Goal: Transaction & Acquisition: Purchase product/service

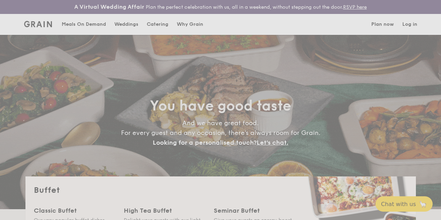
select select
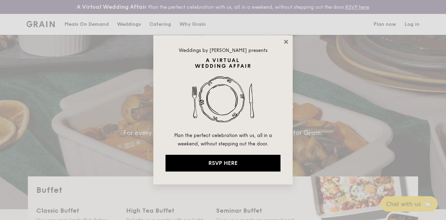
click at [287, 42] on icon at bounding box center [286, 42] width 4 height 4
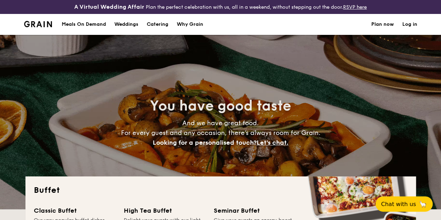
click at [88, 31] on div "Meals On Demand" at bounding box center [84, 24] width 44 height 21
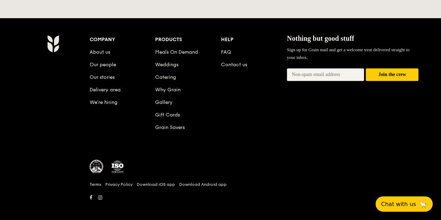
scroll to position [1548, 0]
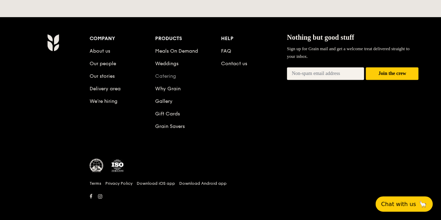
click at [174, 74] on link "Catering" at bounding box center [165, 76] width 21 height 6
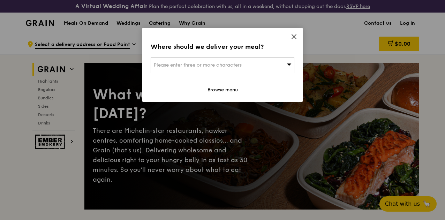
click at [293, 37] on icon at bounding box center [294, 37] width 4 height 4
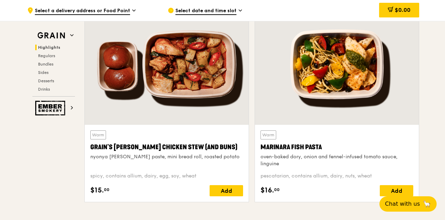
scroll to position [279, 0]
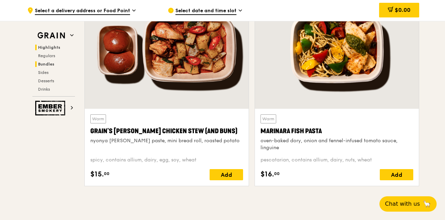
click at [46, 66] on span "Bundles" at bounding box center [46, 64] width 16 height 5
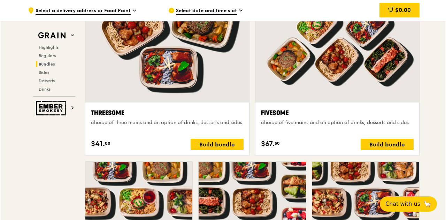
scroll to position [1369, 0]
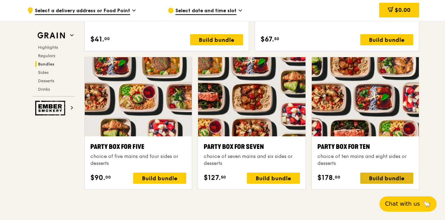
click at [386, 181] on div "Build bundle" at bounding box center [386, 178] width 53 height 11
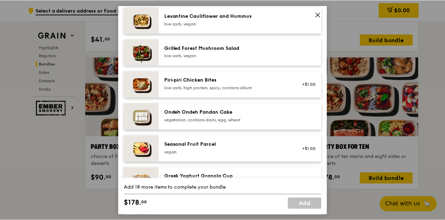
scroll to position [558, 0]
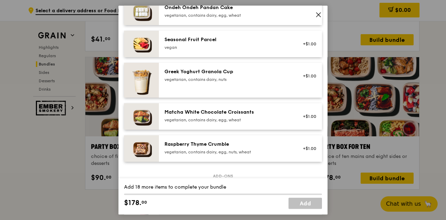
click at [318, 13] on icon at bounding box center [319, 15] width 6 height 6
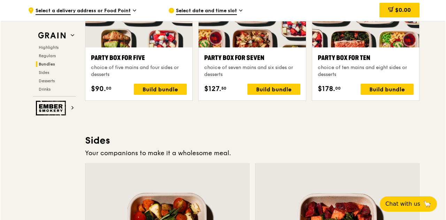
scroll to position [1404, 0]
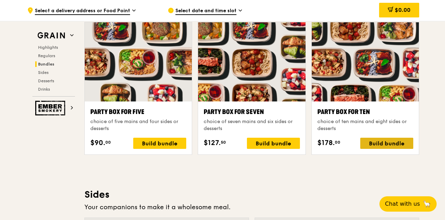
click at [375, 144] on div "Build bundle" at bounding box center [386, 143] width 53 height 11
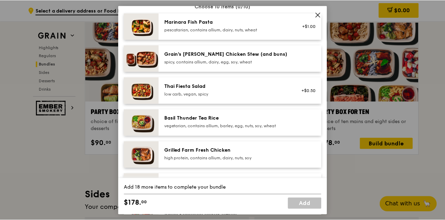
scroll to position [0, 0]
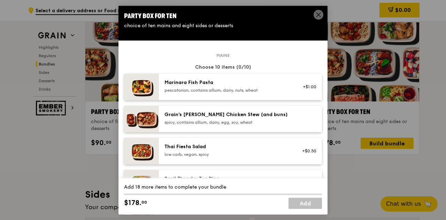
click at [315, 14] on span at bounding box center [319, 15] width 10 height 10
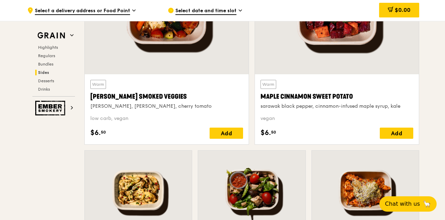
scroll to position [1823, 0]
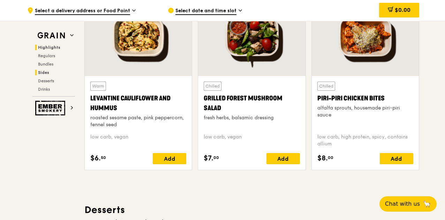
click at [54, 46] on span "Highlights" at bounding box center [49, 47] width 22 height 5
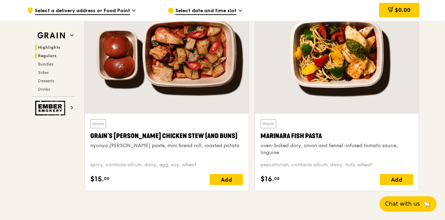
scroll to position [215, 0]
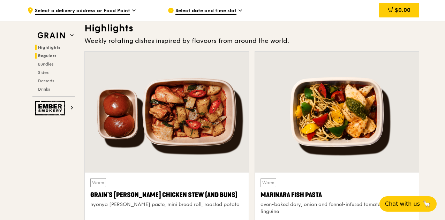
click at [52, 57] on span "Regulars" at bounding box center [47, 55] width 18 height 5
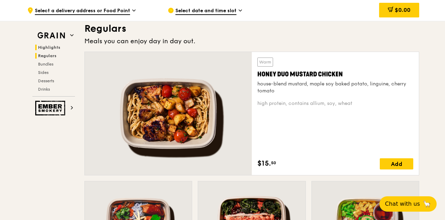
scroll to position [406, 0]
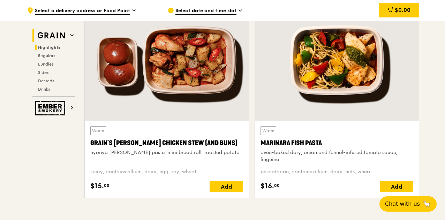
click at [40, 33] on img at bounding box center [51, 35] width 32 height 13
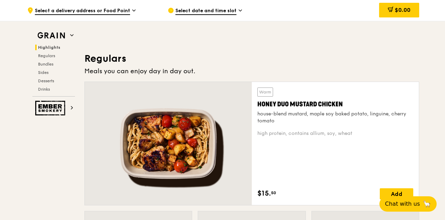
scroll to position [633, 0]
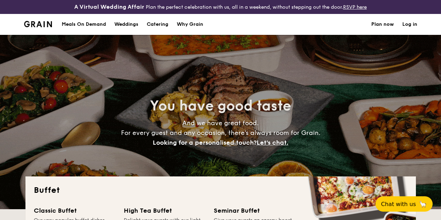
select select
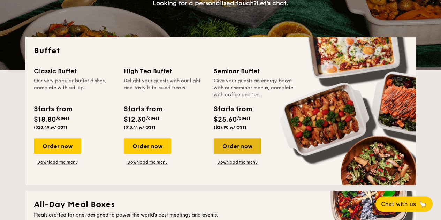
click at [242, 152] on div "Order now" at bounding box center [237, 145] width 47 height 15
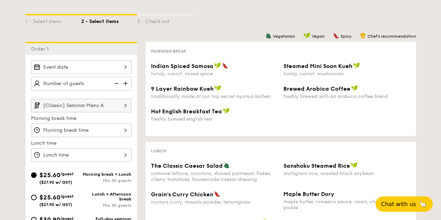
scroll to position [139, 0]
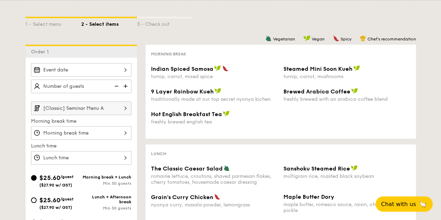
click at [108, 114] on input "[Classic] Seminar Menu A" at bounding box center [81, 108] width 100 height 14
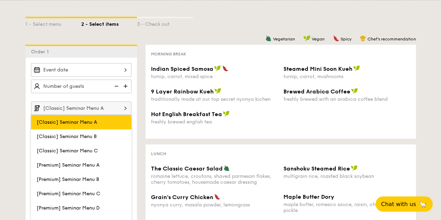
click at [104, 129] on label "[Classic] Seminar Menu A" at bounding box center [81, 122] width 100 height 14
click at [0, 0] on input "[Classic] Seminar Menu A" at bounding box center [0, 0] width 0 height 0
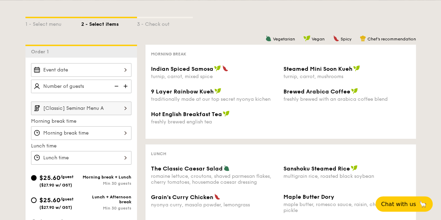
click at [114, 115] on input "[Classic] Seminar Menu A" at bounding box center [81, 108] width 100 height 14
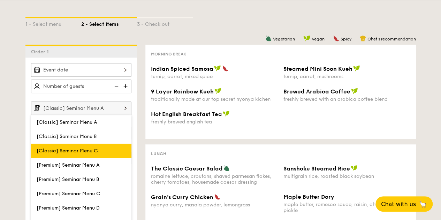
click at [99, 153] on label "[Classic] Seminar Menu C" at bounding box center [81, 151] width 100 height 14
click at [0, 0] on input "[Classic] Seminar Menu C" at bounding box center [0, 0] width 0 height 0
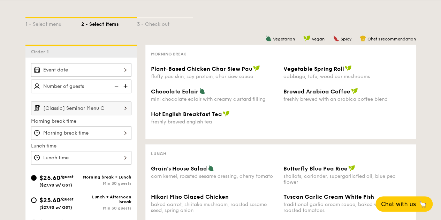
click at [105, 115] on input "[Classic] Seminar Menu C" at bounding box center [81, 108] width 100 height 14
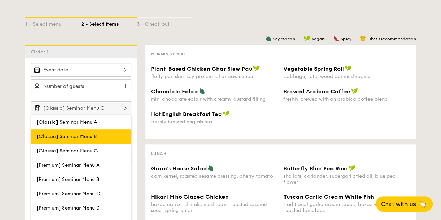
click at [98, 138] on label "[Classic] Seminar Menu B" at bounding box center [81, 136] width 100 height 14
click at [0, 0] on input "[Classic] Seminar Menu B" at bounding box center [0, 0] width 0 height 0
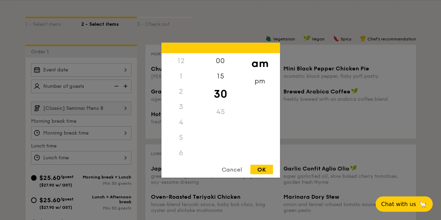
click at [105, 136] on div "12 1 2 3 4 5 6 7 8 9 10 11 00 15 30 45 am pm Cancel OK" at bounding box center [81, 133] width 100 height 14
click at [231, 169] on div "Cancel" at bounding box center [232, 169] width 34 height 9
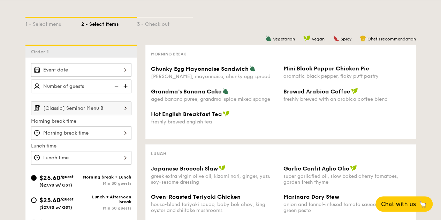
click at [114, 113] on input "[Classic] Seminar Menu B" at bounding box center [81, 108] width 100 height 14
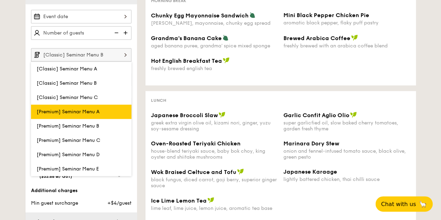
scroll to position [244, 0]
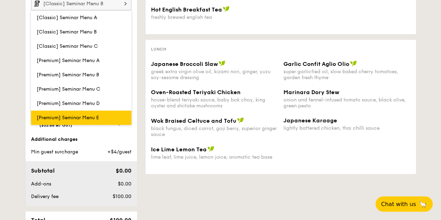
click at [108, 120] on label "[Premium] Seminar Menu E" at bounding box center [81, 118] width 100 height 14
click at [0, 0] on input "[Premium] Seminar Menu E" at bounding box center [0, 0] width 0 height 0
type input "[Premium] Seminar Menu E"
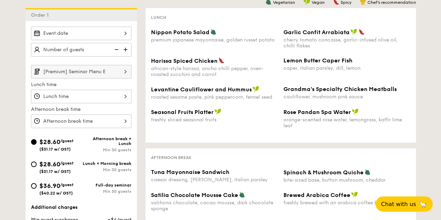
scroll to position [174, 0]
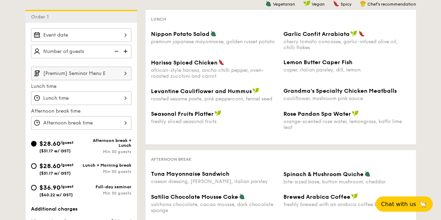
click at [121, 126] on div at bounding box center [81, 123] width 100 height 14
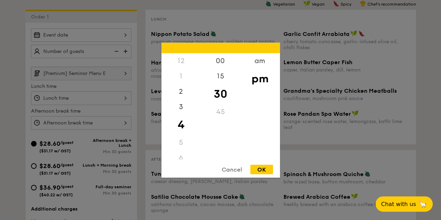
click at [100, 80] on div at bounding box center [220, 110] width 441 height 220
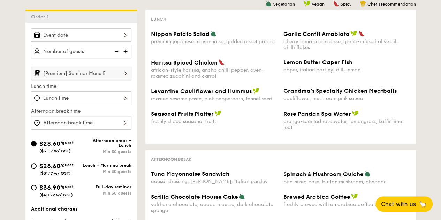
click at [116, 77] on input "[Premium] Seminar Menu E" at bounding box center [81, 74] width 100 height 14
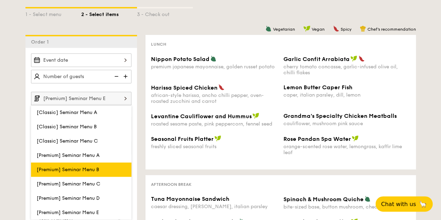
scroll to position [139, 0]
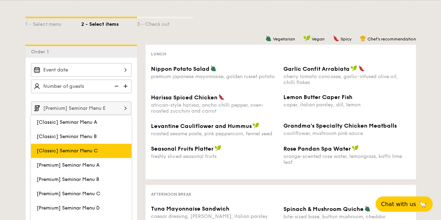
click at [96, 154] on span "[Classic] Seminar Menu C" at bounding box center [67, 151] width 61 height 6
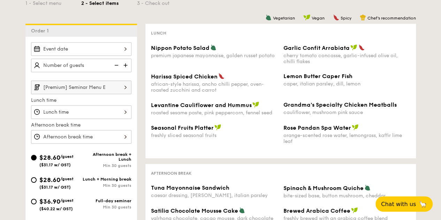
scroll to position [174, 0]
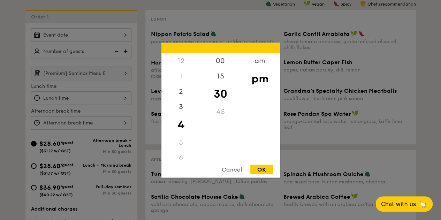
click at [97, 126] on div "12 1 2 3 4 5 6 7 8 9 10 11 00 15 30 45 am pm Cancel OK" at bounding box center [81, 123] width 100 height 14
click at [97, 64] on div at bounding box center [220, 110] width 441 height 220
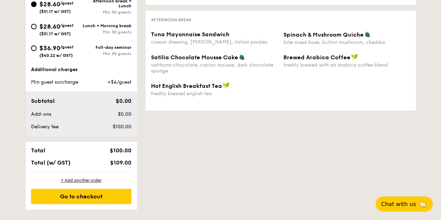
scroll to position [244, 0]
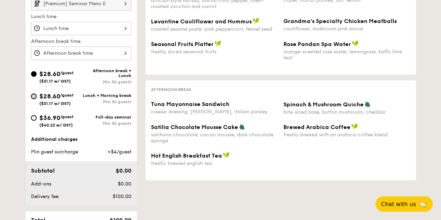
click at [32, 99] on input "$28.60 /guest ($31.17 w/ GST) Lunch + Morning break Min 30 guests" at bounding box center [34, 96] width 6 height 6
radio input "true"
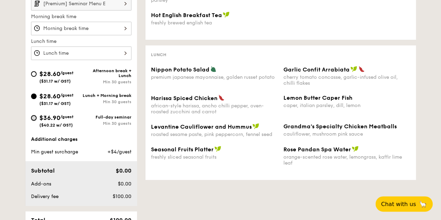
click at [32, 121] on input "$36.90 /guest ($40.22 w/ GST) Full-day seminar Min 30 guests" at bounding box center [34, 118] width 6 height 6
radio input "true"
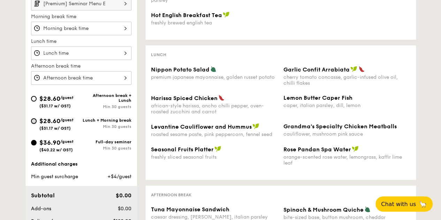
click at [35, 124] on input "$28.60 /guest ($31.17 w/ GST) Lunch + Morning break Min 30 guests" at bounding box center [34, 121] width 6 height 6
radio input "true"
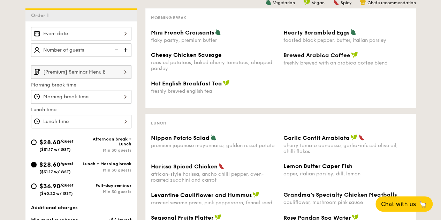
scroll to position [174, 0]
